Goal: Transaction & Acquisition: Book appointment/travel/reservation

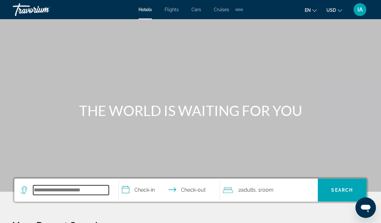
click at [50, 188] on input "Search widget" at bounding box center [71, 190] width 76 height 10
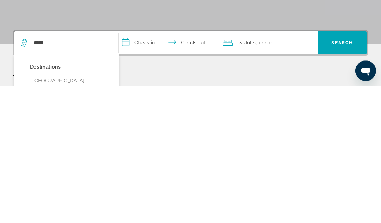
click at [64, 212] on button "[GEOGRAPHIC_DATA], [GEOGRAPHIC_DATA] (MLA)" at bounding box center [71, 222] width 82 height 21
type input "**********"
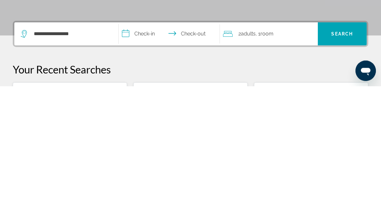
click at [148, 159] on input "**********" at bounding box center [171, 171] width 104 height 25
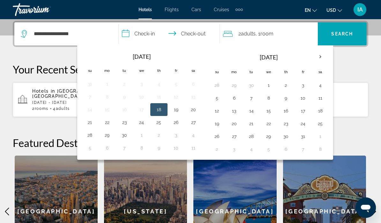
click at [321, 86] on button "4" at bounding box center [320, 85] width 10 height 9
click at [285, 96] on button "9" at bounding box center [286, 98] width 10 height 9
type input "**********"
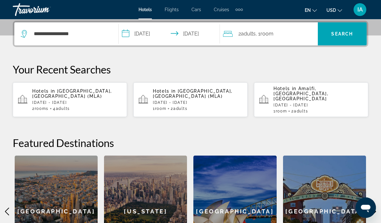
click at [270, 33] on span "Room" at bounding box center [266, 34] width 13 height 6
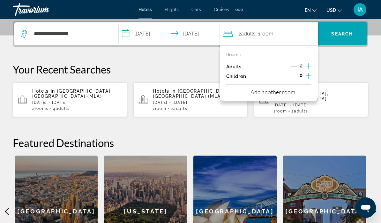
click at [282, 92] on p "Add another room" at bounding box center [273, 91] width 45 height 7
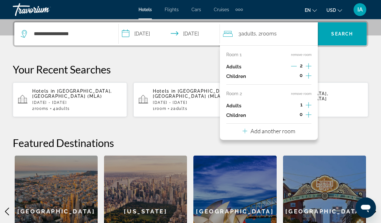
click at [308, 102] on icon "Increment adults" at bounding box center [309, 105] width 6 height 8
click at [345, 34] on span "Search" at bounding box center [342, 33] width 22 height 5
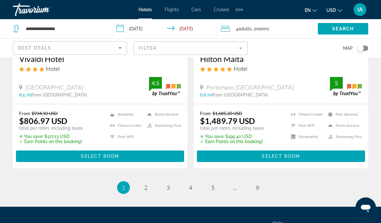
scroll to position [1352, 0]
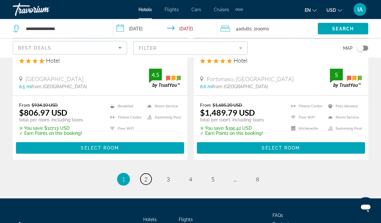
click at [149, 174] on link "page 2" at bounding box center [145, 179] width 11 height 11
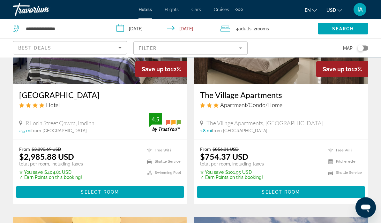
scroll to position [98, 0]
click at [298, 193] on span "Select Room" at bounding box center [281, 191] width 38 height 5
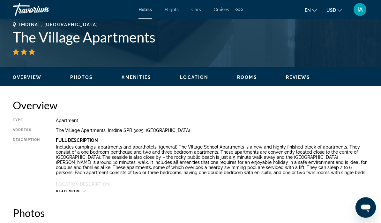
click at [76, 189] on span "Read more" at bounding box center [68, 191] width 25 height 4
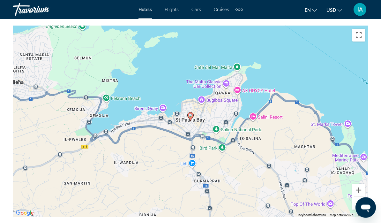
scroll to position [748, 0]
click at [361, 200] on button "Zoom out" at bounding box center [358, 203] width 13 height 13
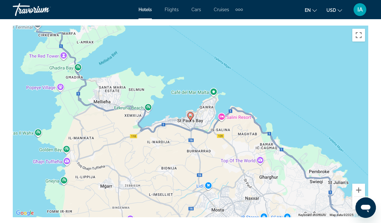
click at [358, 201] on button "Zoom out" at bounding box center [358, 203] width 13 height 13
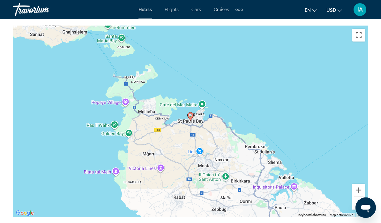
click at [359, 201] on button "Zoom out" at bounding box center [358, 203] width 13 height 13
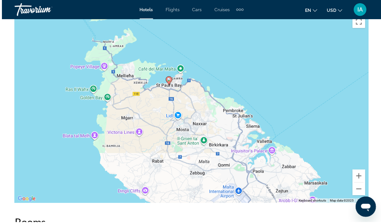
scroll to position [763, 0]
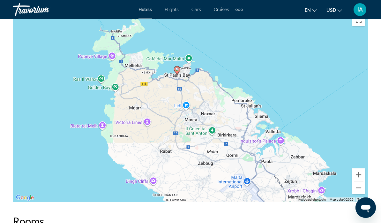
click at [367, 190] on div "To activate drag with keyboard, press Alt + Enter. Once in keyboard drag state,…" at bounding box center [191, 106] width 356 height 192
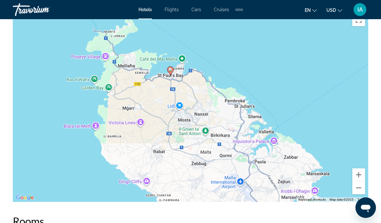
click at [358, 183] on button "Zoom out" at bounding box center [358, 187] width 13 height 13
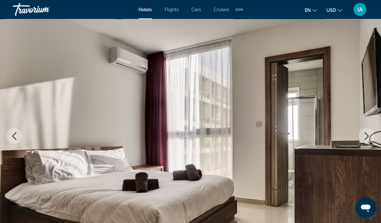
scroll to position [0, 0]
